Goal: Transaction & Acquisition: Download file/media

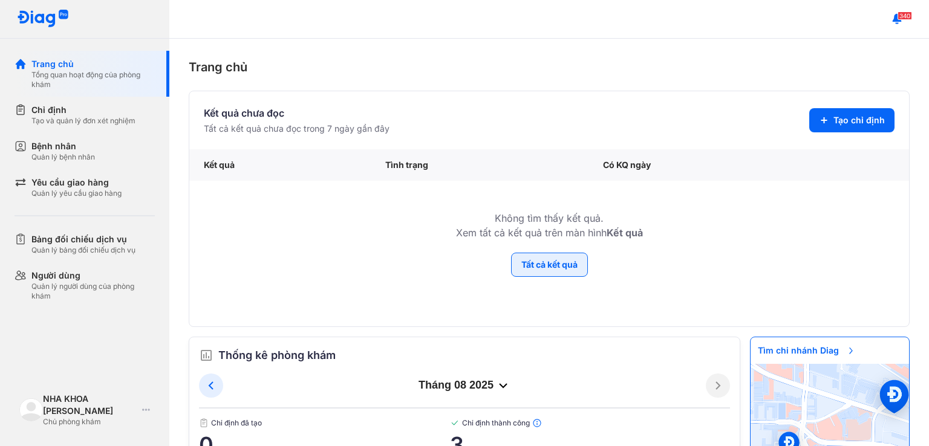
click at [538, 264] on button "Tất cả kết quả" at bounding box center [549, 265] width 77 height 24
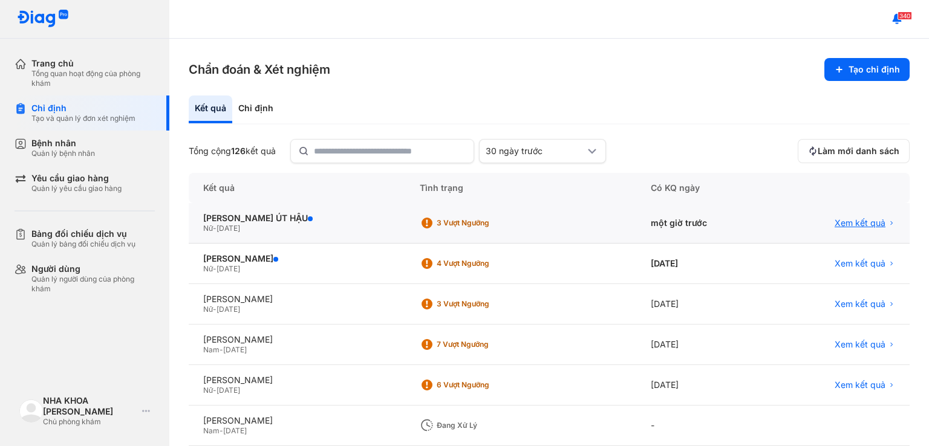
click at [873, 226] on span "Xem kết quả" at bounding box center [860, 223] width 51 height 11
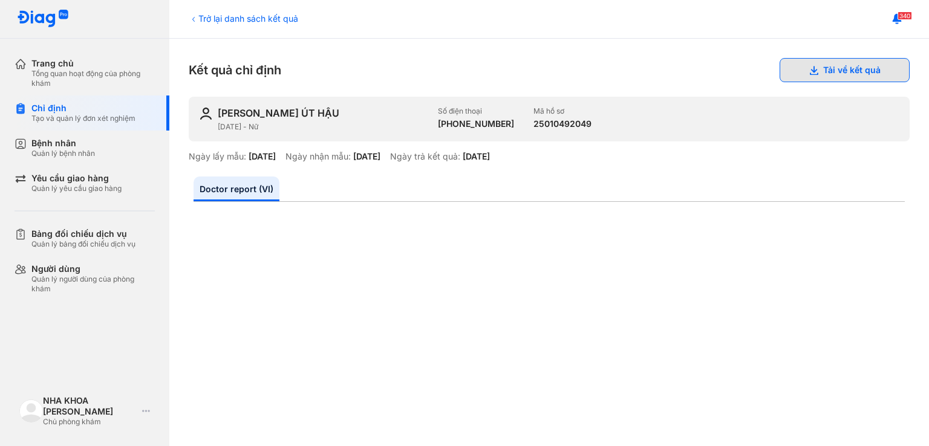
click at [843, 68] on button "Tải về kết quả" at bounding box center [845, 70] width 130 height 24
